Goal: Task Accomplishment & Management: Use online tool/utility

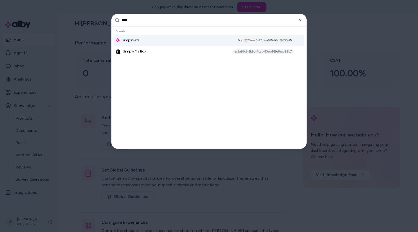
type input "****"
click at [126, 41] on span "SimpliSafe" at bounding box center [131, 40] width 18 height 5
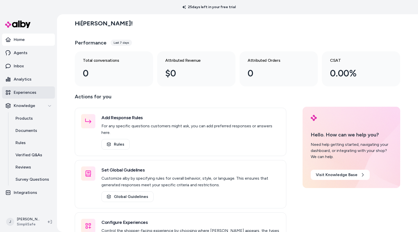
click at [39, 93] on link "Experiences" at bounding box center [28, 92] width 53 height 12
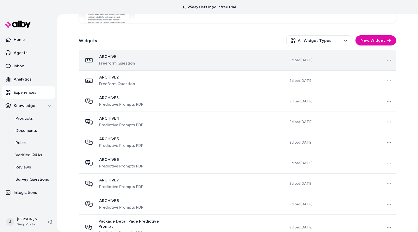
scroll to position [142, 0]
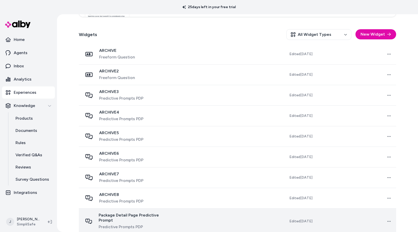
click at [172, 211] on td "Package Detail Page Predictive Prompt Predictive Prompts PDP" at bounding box center [125, 221] width 93 height 26
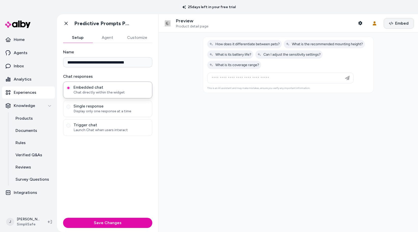
click at [401, 23] on span "Embed" at bounding box center [401, 23] width 13 height 6
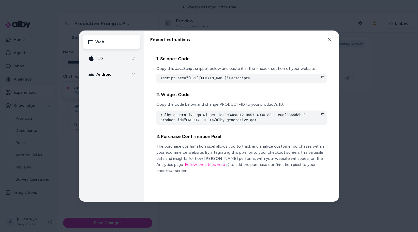
click at [295, 18] on div at bounding box center [209, 116] width 418 height 232
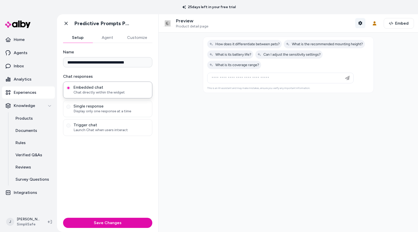
click at [362, 21] on icon "button" at bounding box center [360, 23] width 4 height 4
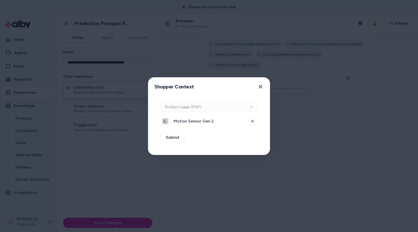
click at [333, 56] on div at bounding box center [209, 116] width 418 height 232
